Goal: Check status: Check status

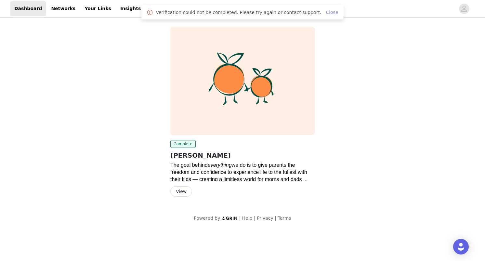
click at [327, 14] on link "Close" at bounding box center [331, 12] width 12 height 5
click at [150, 5] on link "Payouts" at bounding box center [160, 8] width 28 height 15
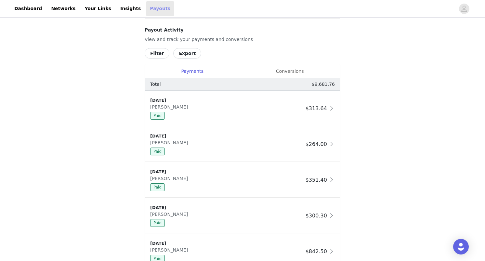
scroll to position [330, 0]
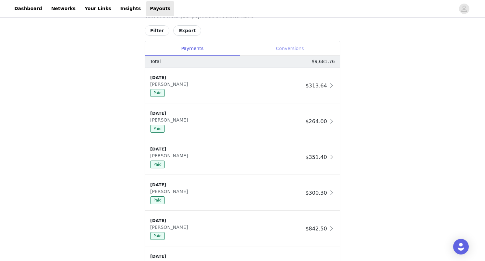
click at [332, 52] on div "Conversions" at bounding box center [289, 48] width 100 height 15
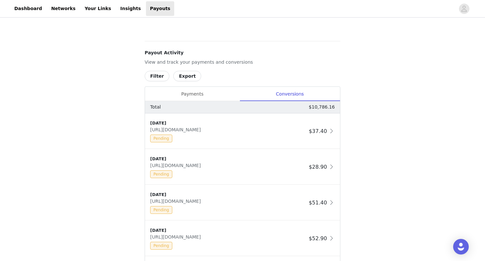
scroll to position [253, 0]
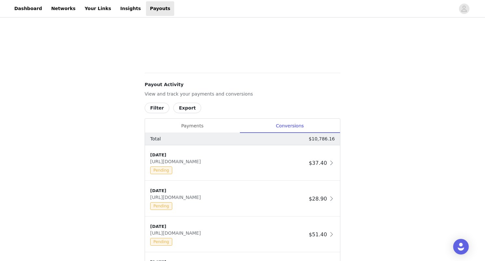
click at [157, 105] on button "Filter" at bounding box center [157, 108] width 25 height 10
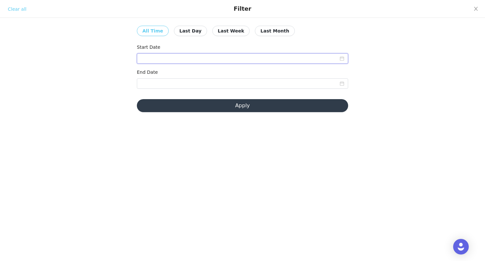
click at [148, 60] on input at bounding box center [242, 58] width 211 height 10
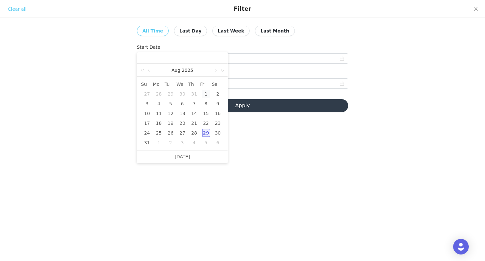
click at [203, 92] on div "1" at bounding box center [206, 94] width 8 height 8
type input "[DATE]"
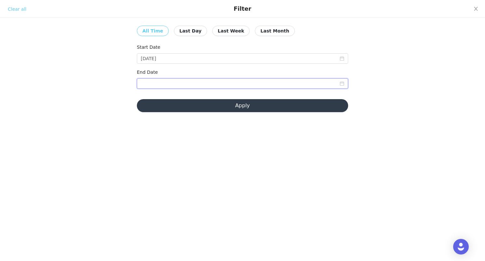
click at [197, 86] on input at bounding box center [242, 83] width 211 height 10
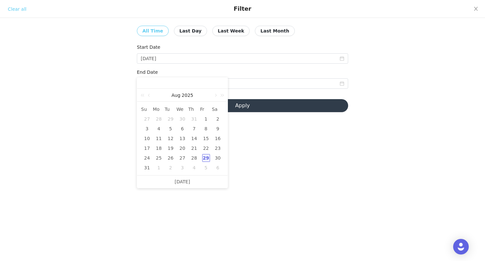
click at [204, 157] on div "29" at bounding box center [206, 158] width 8 height 8
type input "[DATE]"
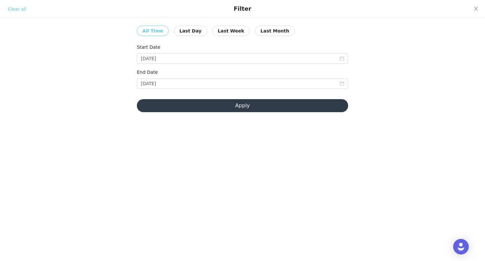
click at [239, 103] on button "Apply" at bounding box center [242, 105] width 211 height 13
